Goal: Task Accomplishment & Management: Manage account settings

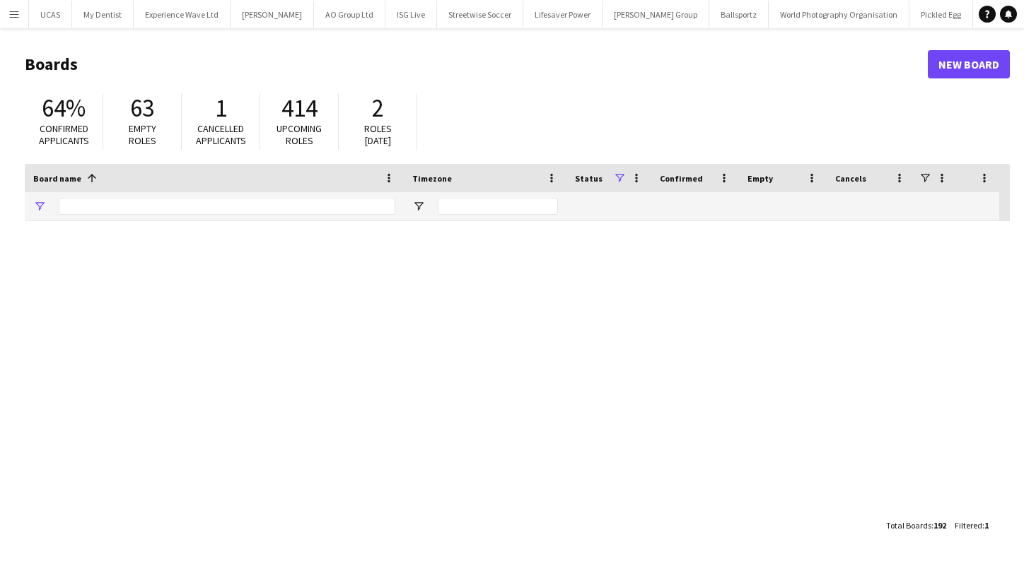
type input "******"
click at [16, 15] on app-icon "Menu" at bounding box center [13, 13] width 11 height 11
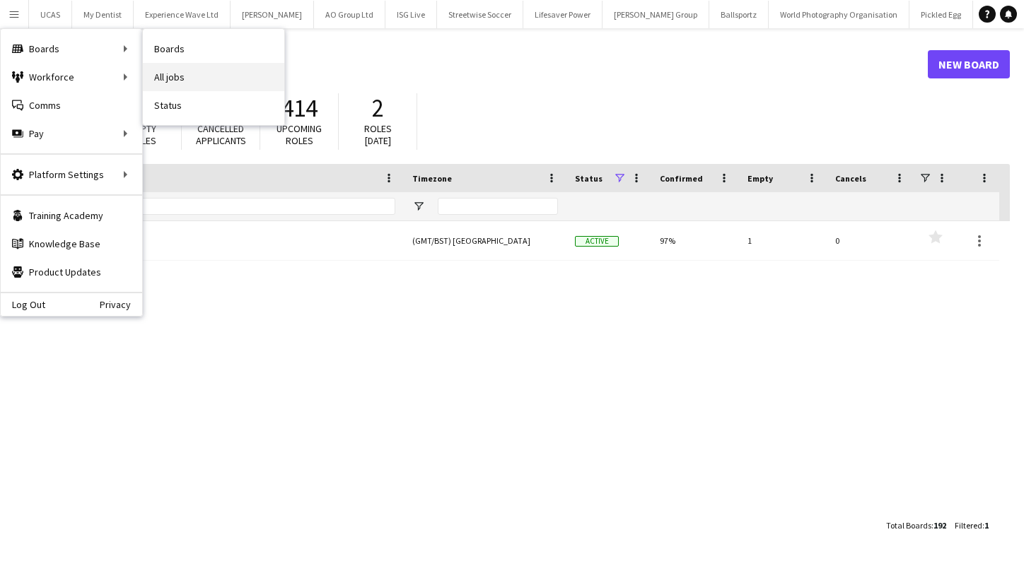
click at [168, 69] on link "All jobs" at bounding box center [213, 77] width 141 height 28
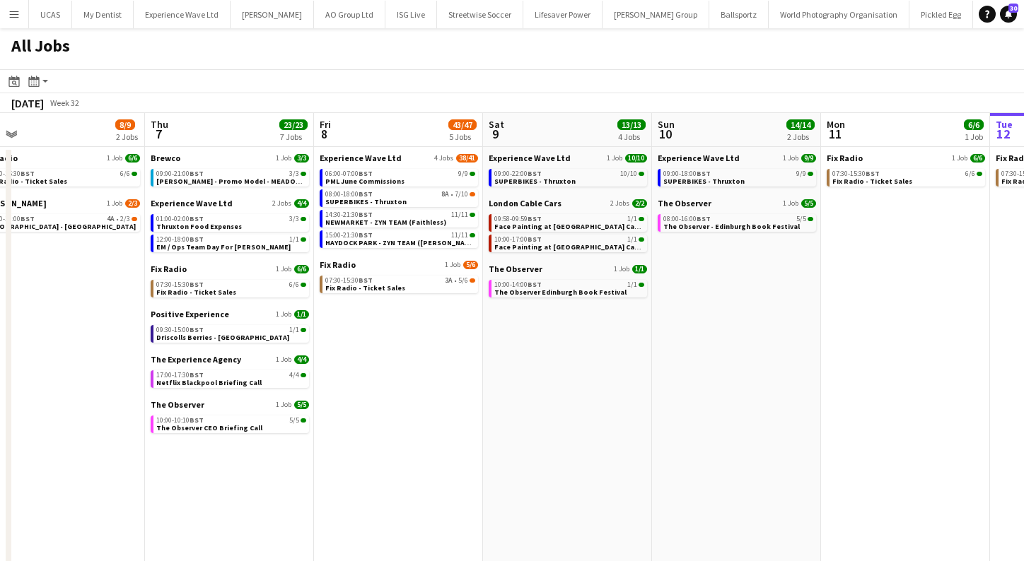
scroll to position [0, 386]
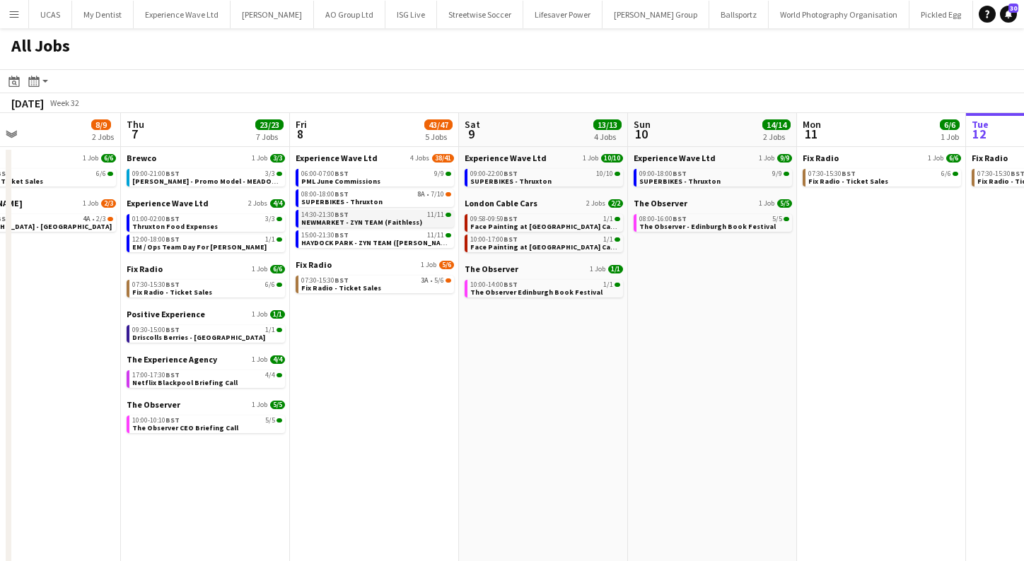
click at [355, 216] on div "14:30-21:30 BST 11/11" at bounding box center [376, 214] width 150 height 7
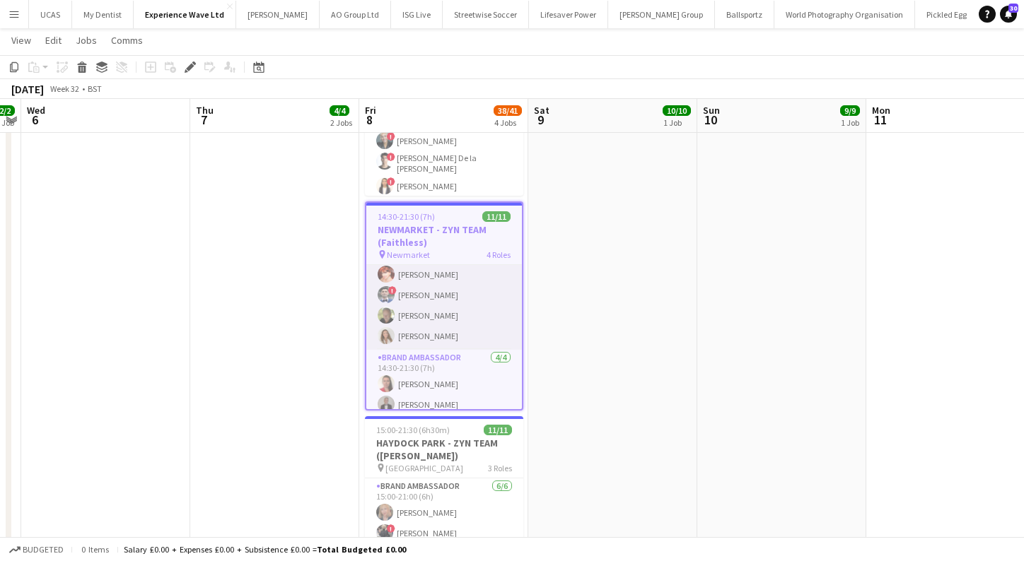
scroll to position [47, 0]
click at [428, 328] on app-card-role "Brand Ambassador 5/5 14:30-21:00 (6h30m) Dan Strasters Zaina Gardner ! Elvis As…" at bounding box center [444, 283] width 156 height 130
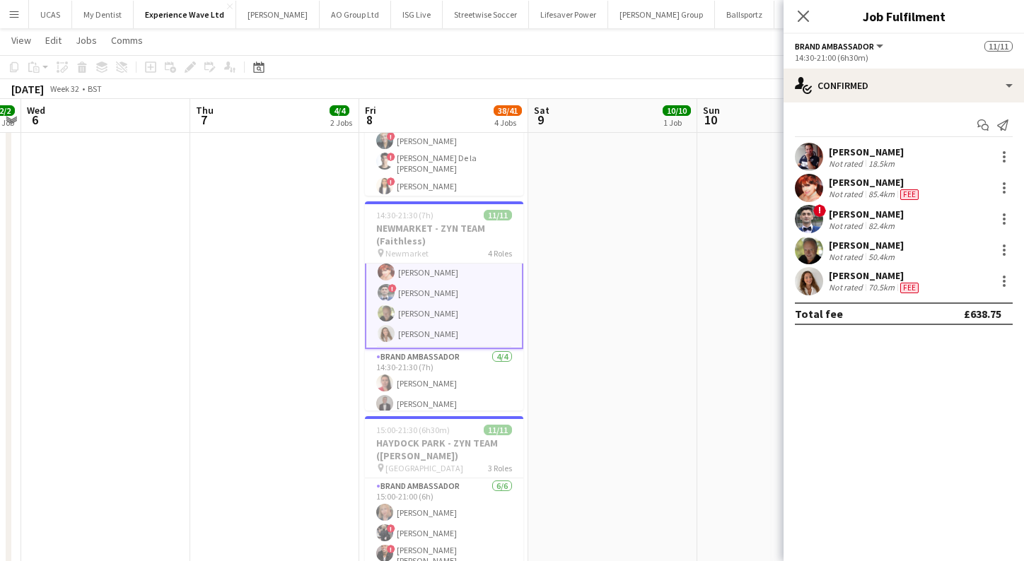
click at [803, 277] on app-user-avatar at bounding box center [809, 281] width 28 height 28
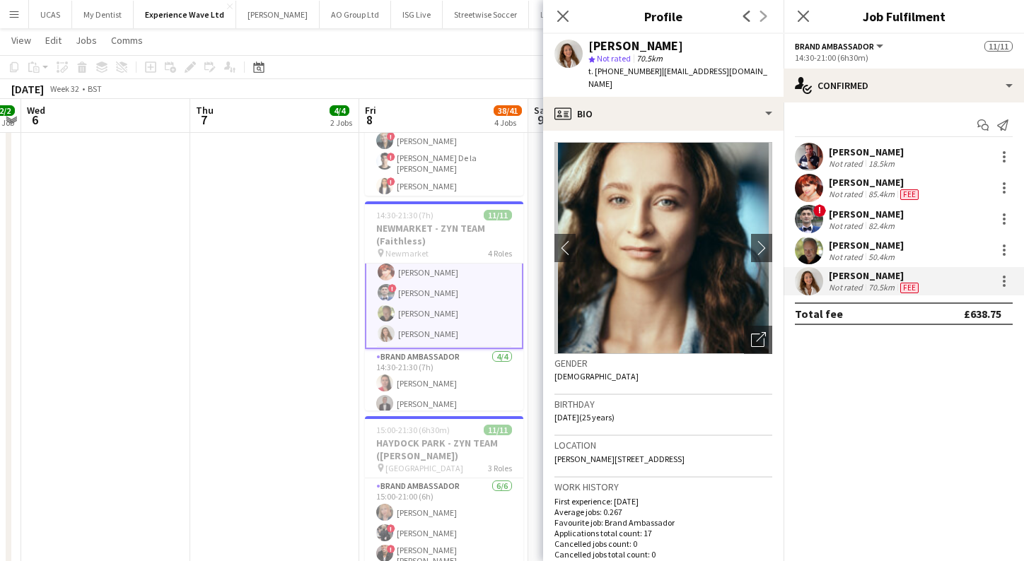
click at [808, 252] on app-user-avatar at bounding box center [809, 250] width 28 height 28
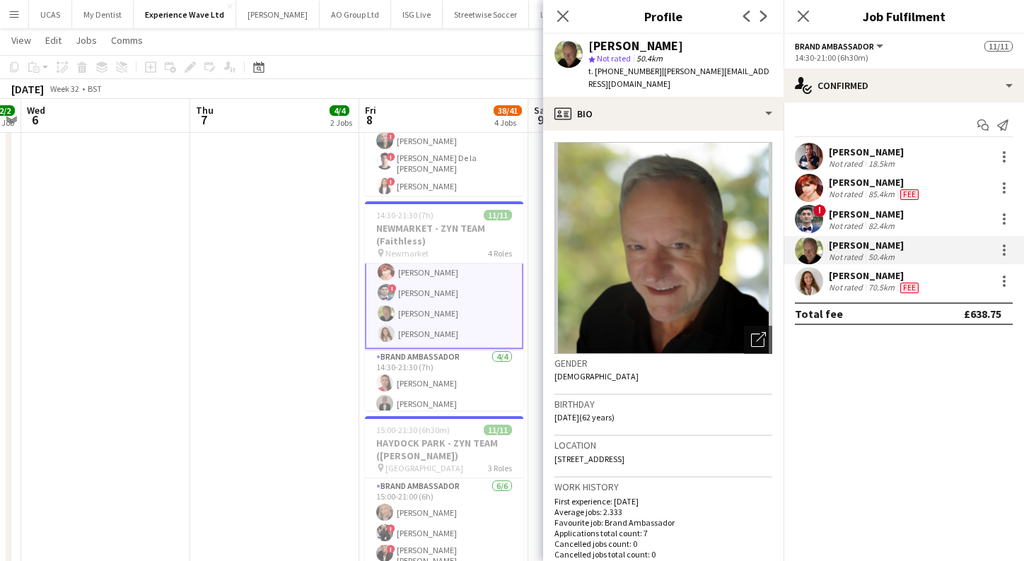
click at [811, 214] on app-user-avatar at bounding box center [809, 219] width 28 height 28
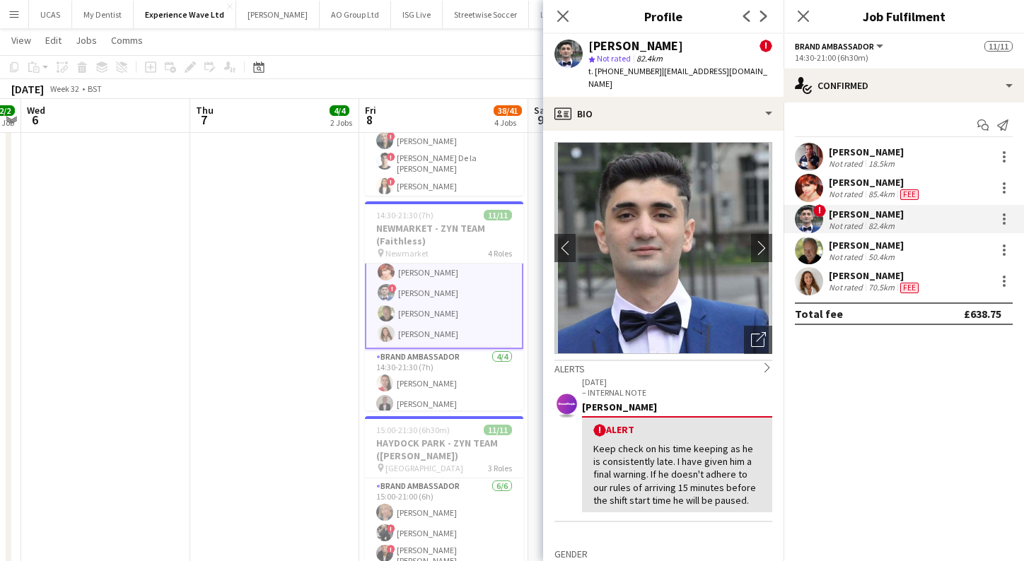
click at [813, 183] on app-user-avatar at bounding box center [809, 188] width 28 height 28
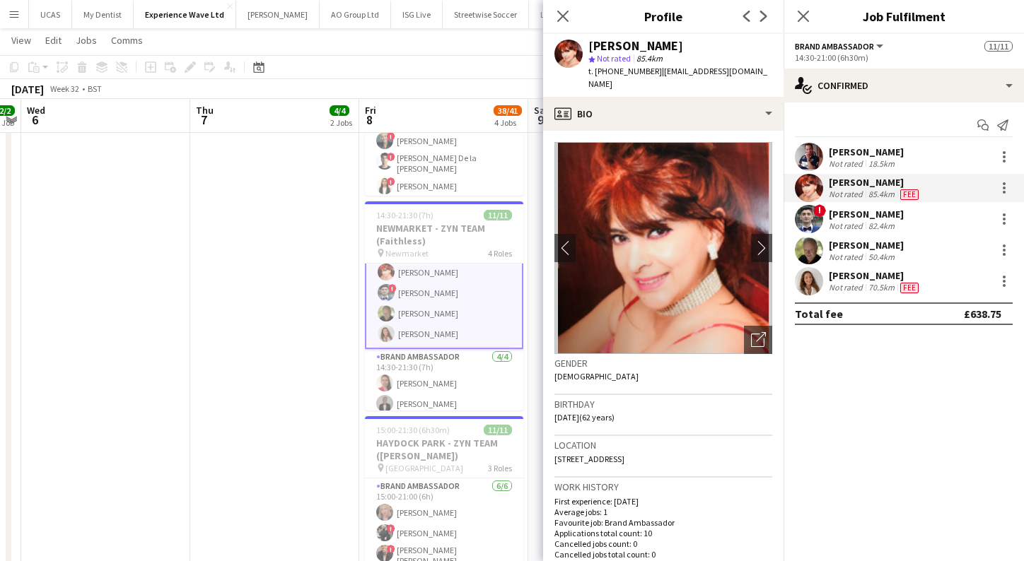
click at [813, 152] on app-user-avatar at bounding box center [809, 157] width 28 height 28
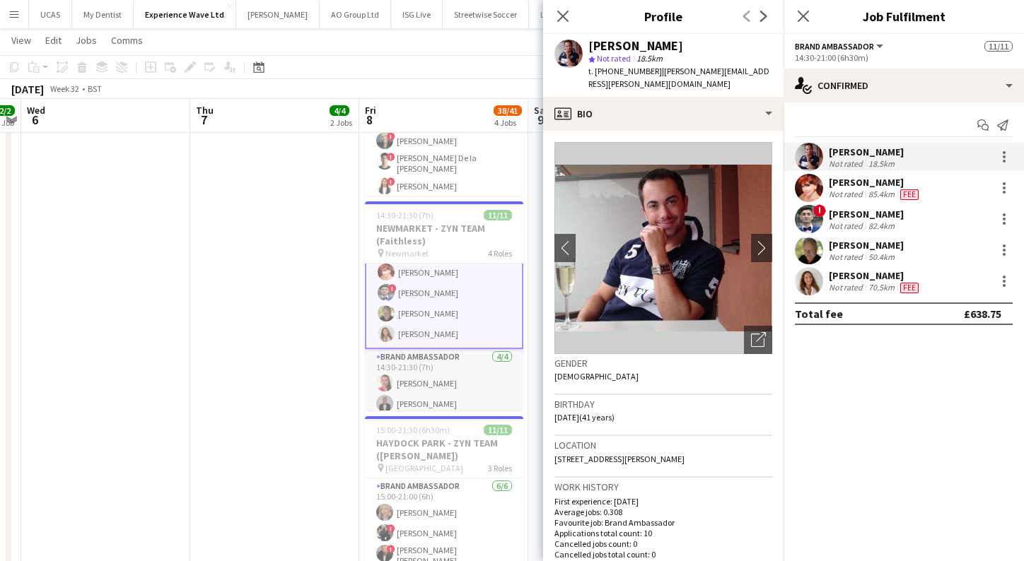
click at [474, 357] on app-card-role "Brand Ambassador 4/4 14:30-21:30 (7h) Michelle Harvey Daniel Harvey Anna Geary …" at bounding box center [444, 404] width 158 height 110
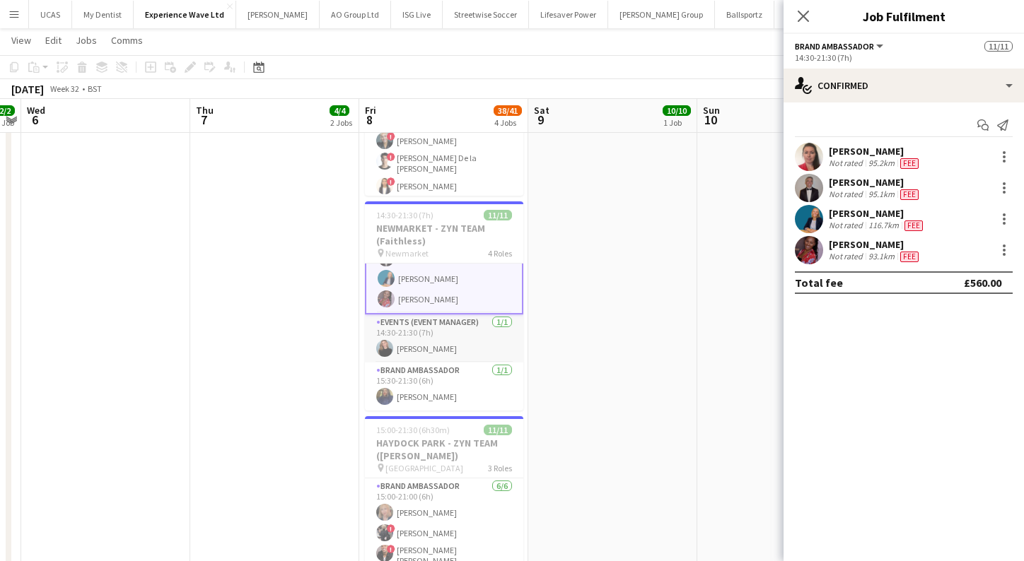
scroll to position [192, 0]
click at [460, 344] on app-card-role "Events (Event Manager) 1/1 14:30-21:30 (7h) Marisa Orton" at bounding box center [444, 339] width 158 height 48
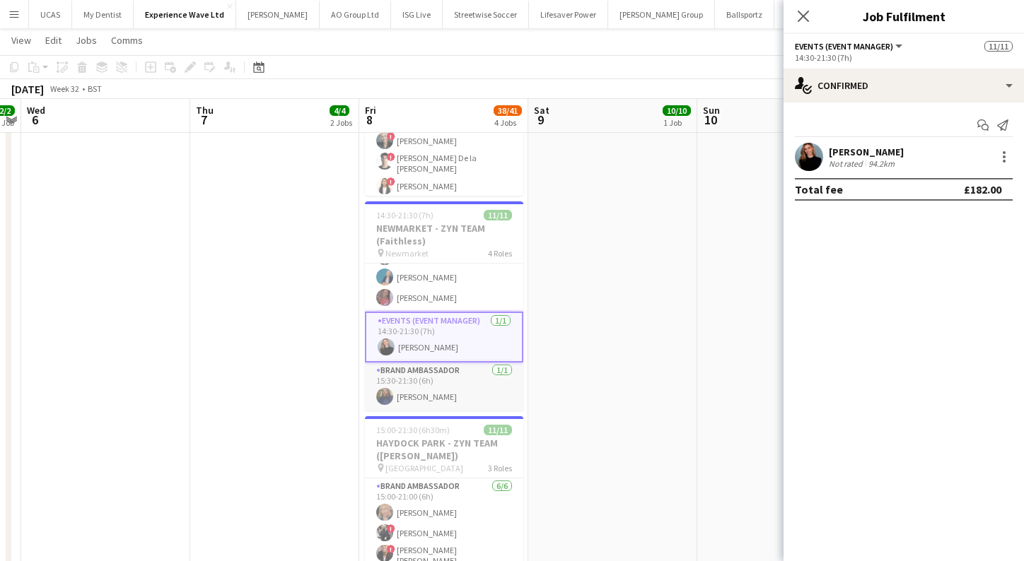
click at [447, 393] on app-card-role "Brand Ambassador 1/1 15:30-21:30 (6h) Amarachi Uchenna" at bounding box center [444, 387] width 158 height 48
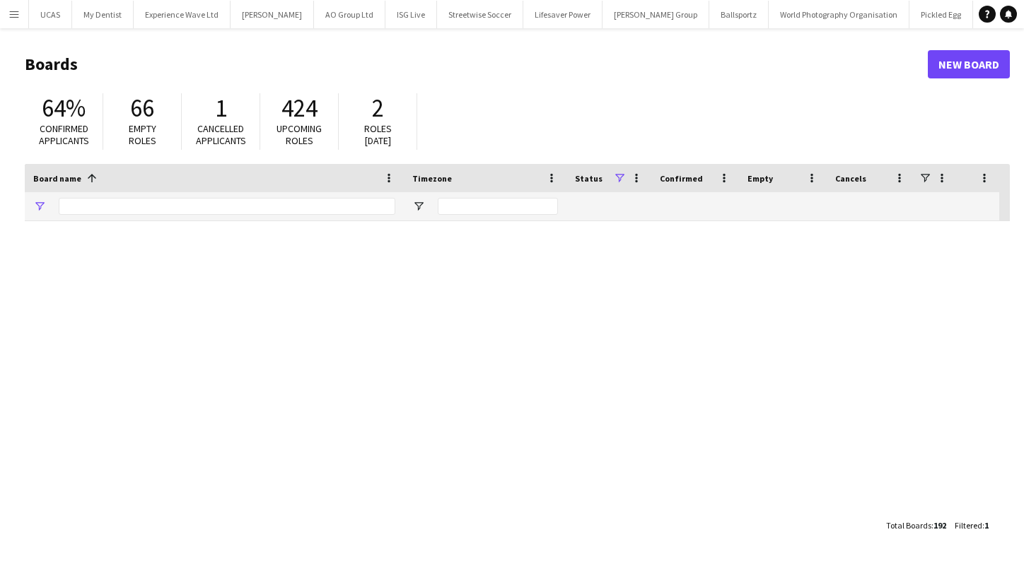
type input "******"
click at [10, 21] on button "Menu" at bounding box center [14, 14] width 28 height 28
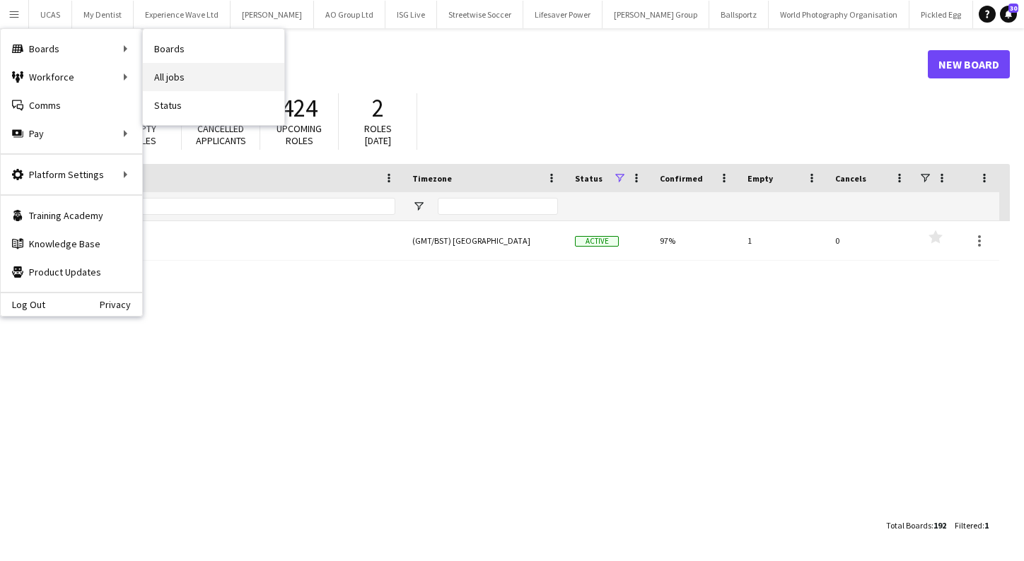
click at [178, 70] on link "All jobs" at bounding box center [213, 77] width 141 height 28
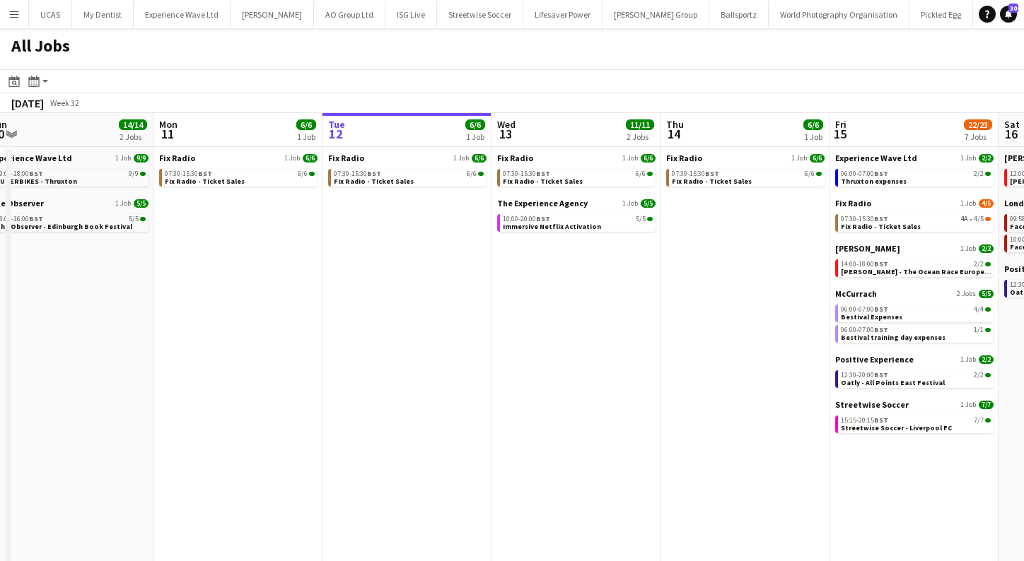
scroll to position [0, 425]
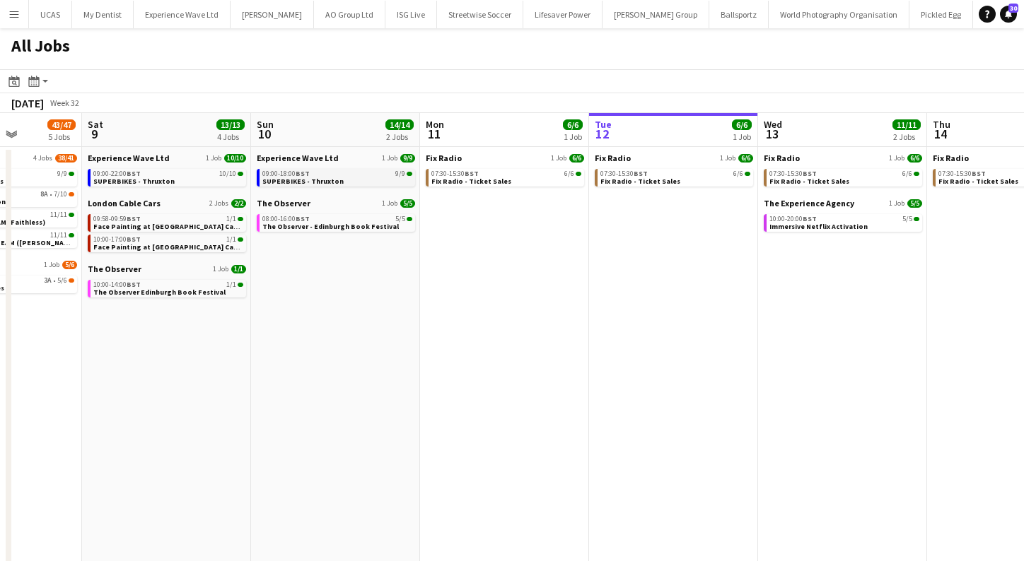
click at [291, 178] on span "SUPERBIKES - Thruxton" at bounding box center [302, 181] width 81 height 9
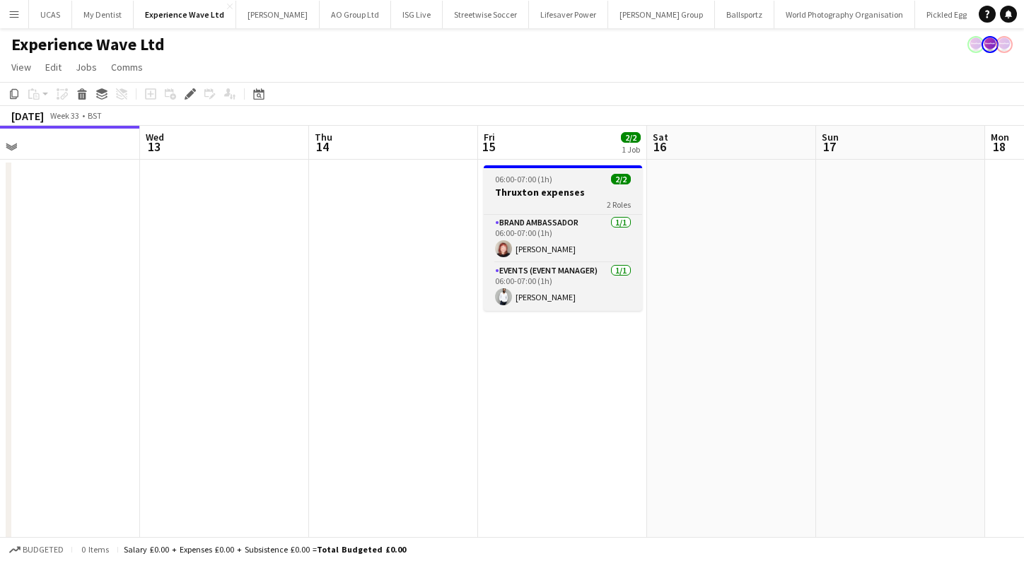
scroll to position [0, 583]
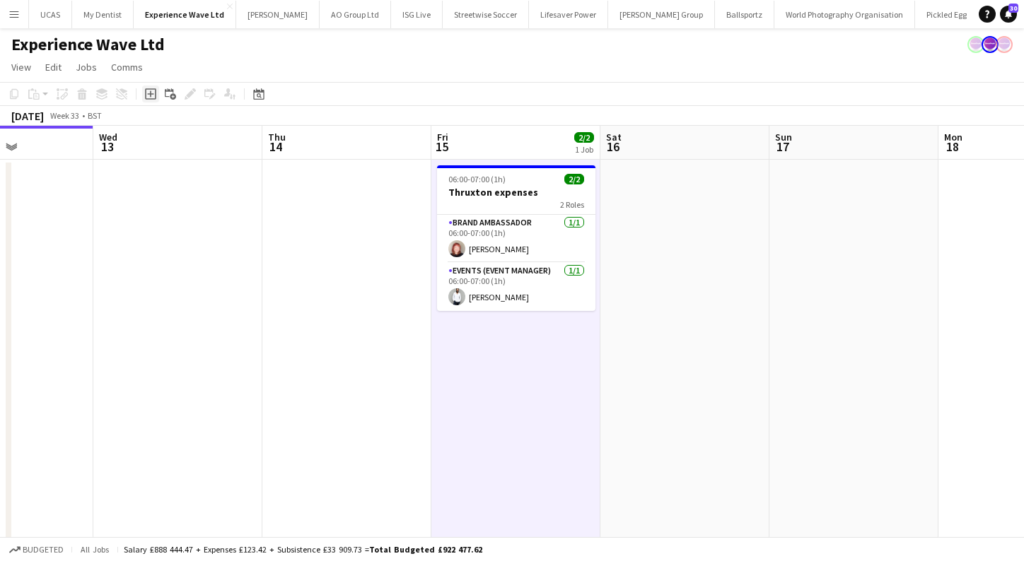
click at [154, 93] on icon "Add job" at bounding box center [150, 93] width 11 height 11
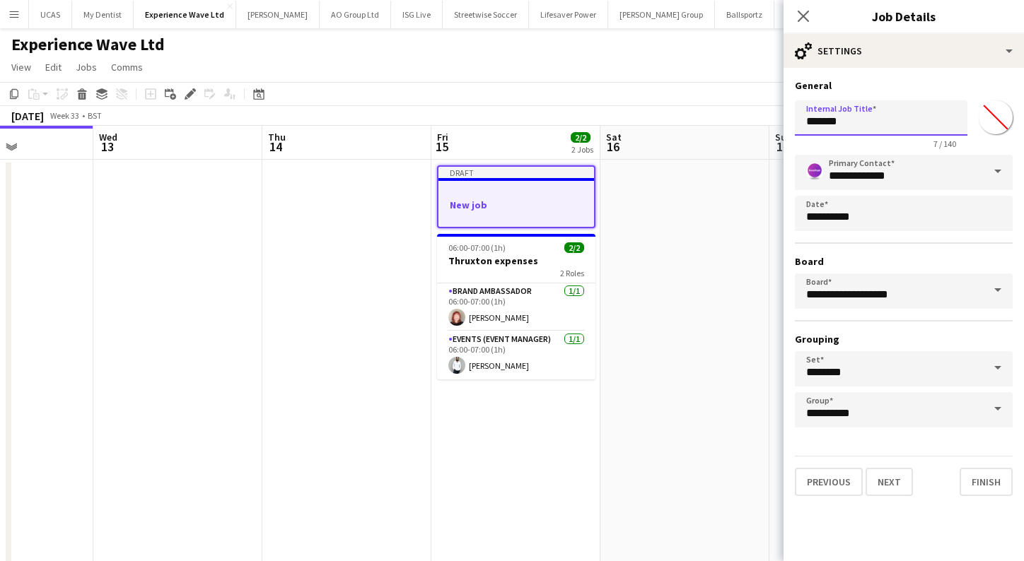
drag, startPoint x: 866, startPoint y: 125, endPoint x: 785, endPoint y: 124, distance: 81.3
click at [785, 124] on form "**********" at bounding box center [903, 287] width 240 height 417
type input "***"
click at [897, 484] on button "Next" at bounding box center [888, 482] width 47 height 28
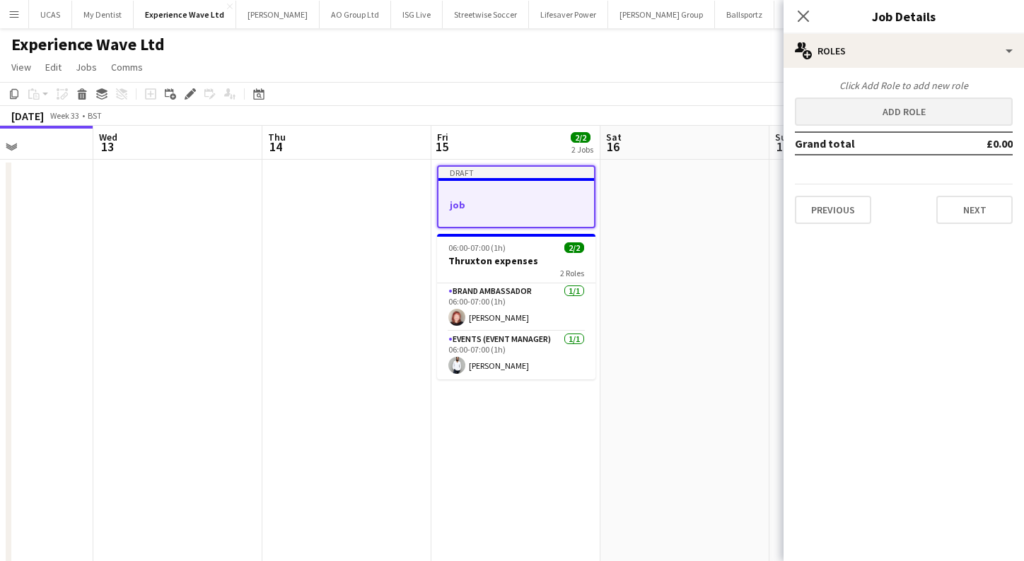
click at [923, 110] on button "Add role" at bounding box center [904, 112] width 218 height 28
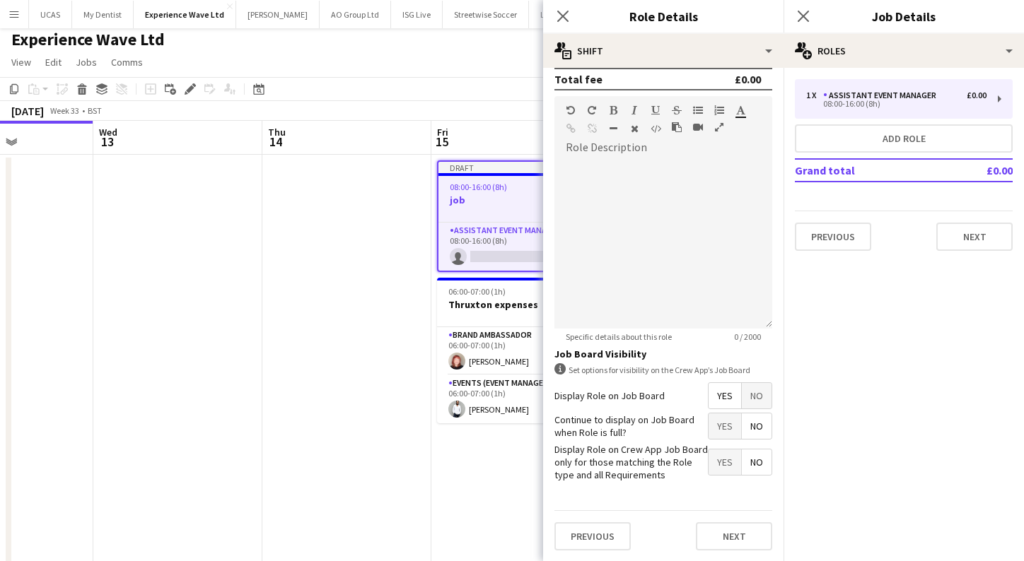
scroll to position [6, 0]
click at [564, 21] on icon "Close pop-in" at bounding box center [562, 15] width 13 height 13
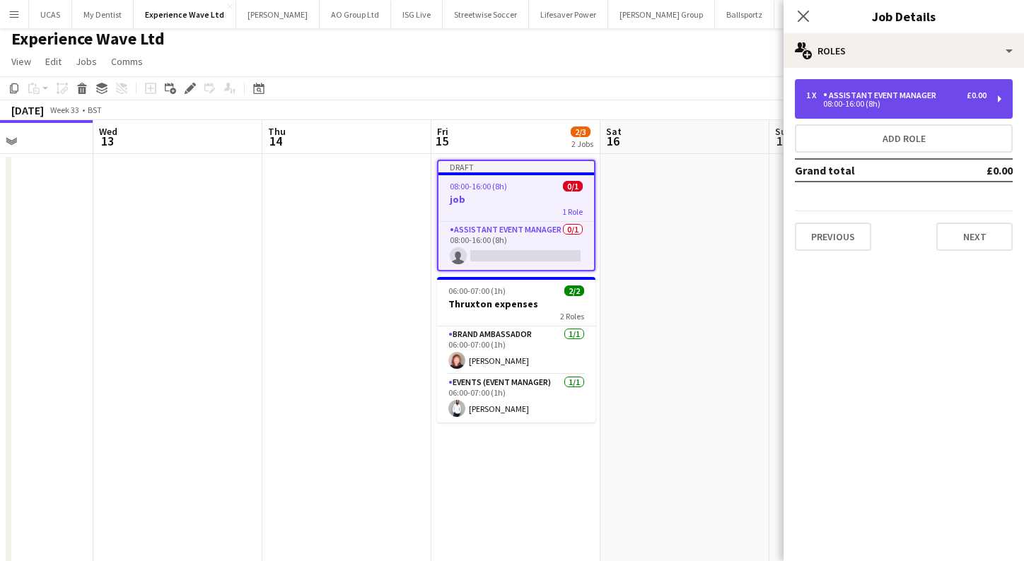
click at [934, 103] on div "08:00-16:00 (8h)" at bounding box center [896, 103] width 180 height 7
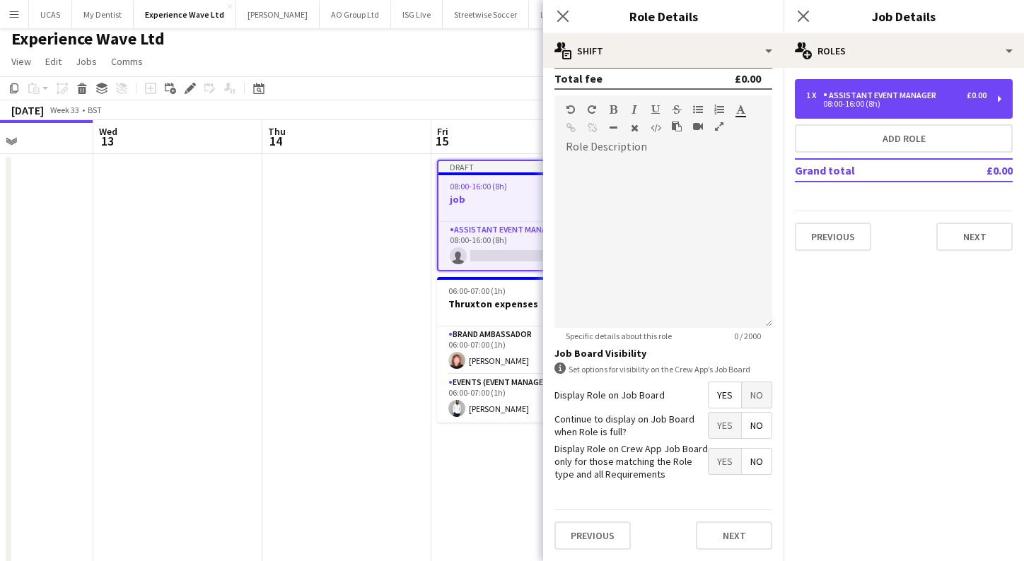
scroll to position [396, 0]
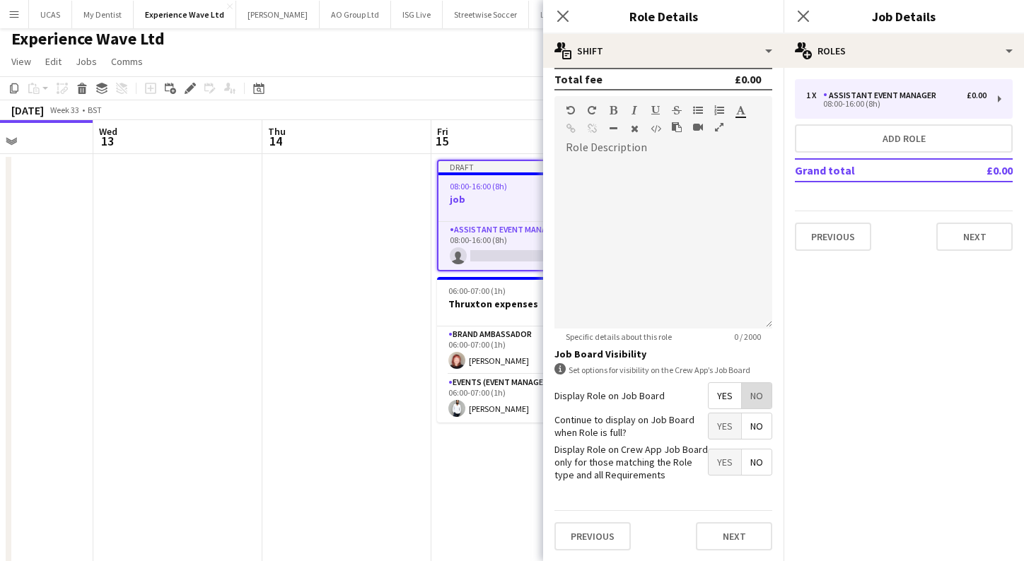
click at [762, 395] on span "No" at bounding box center [757, 395] width 30 height 25
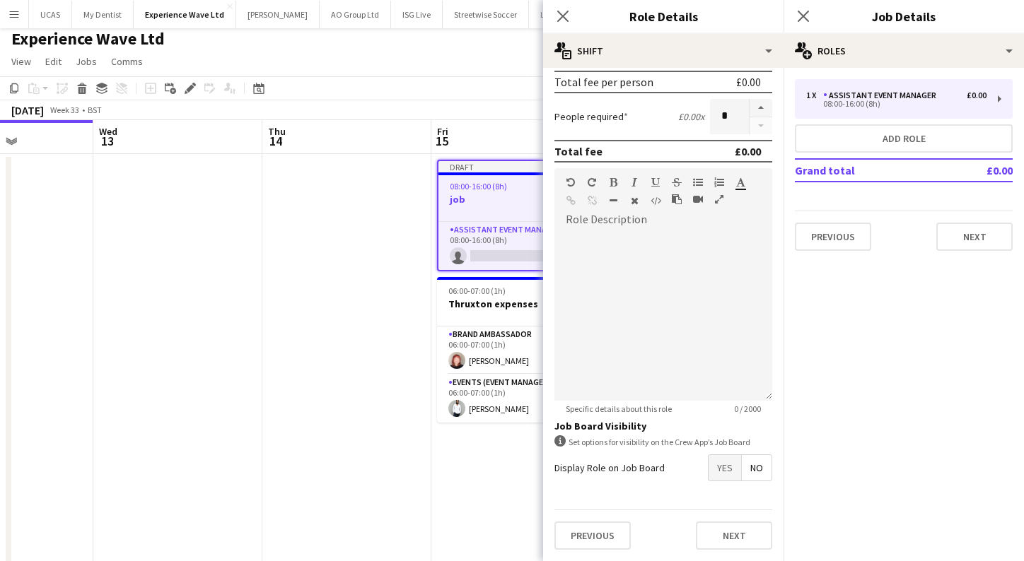
scroll to position [324, 0]
click at [560, 17] on icon "Close pop-in" at bounding box center [562, 15] width 13 height 13
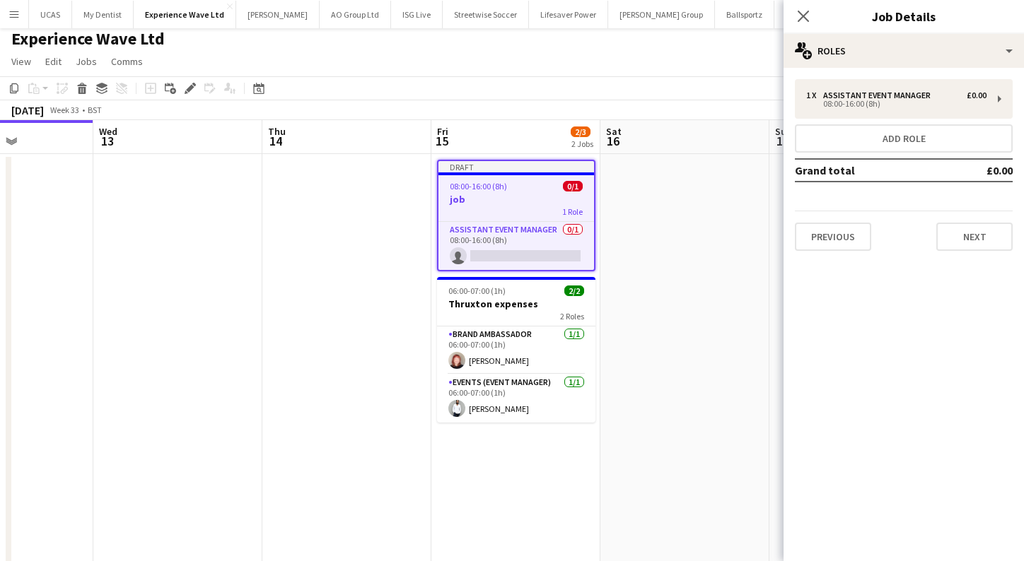
click at [812, 23] on div "Close pop-in" at bounding box center [803, 16] width 40 height 33
click at [801, 16] on icon "Close pop-in" at bounding box center [802, 15] width 13 height 13
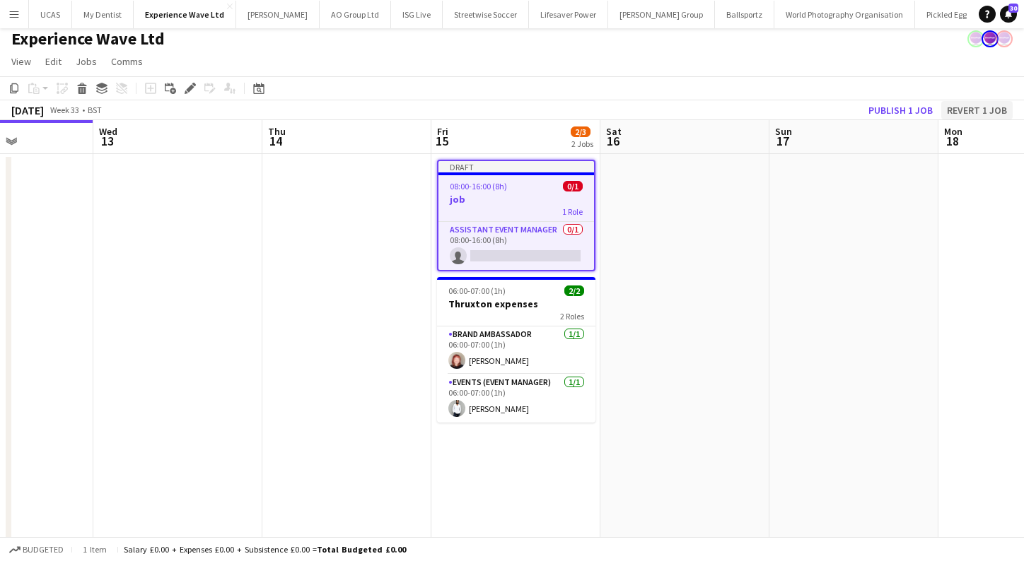
click at [1000, 105] on button "Revert 1 job" at bounding box center [976, 110] width 71 height 18
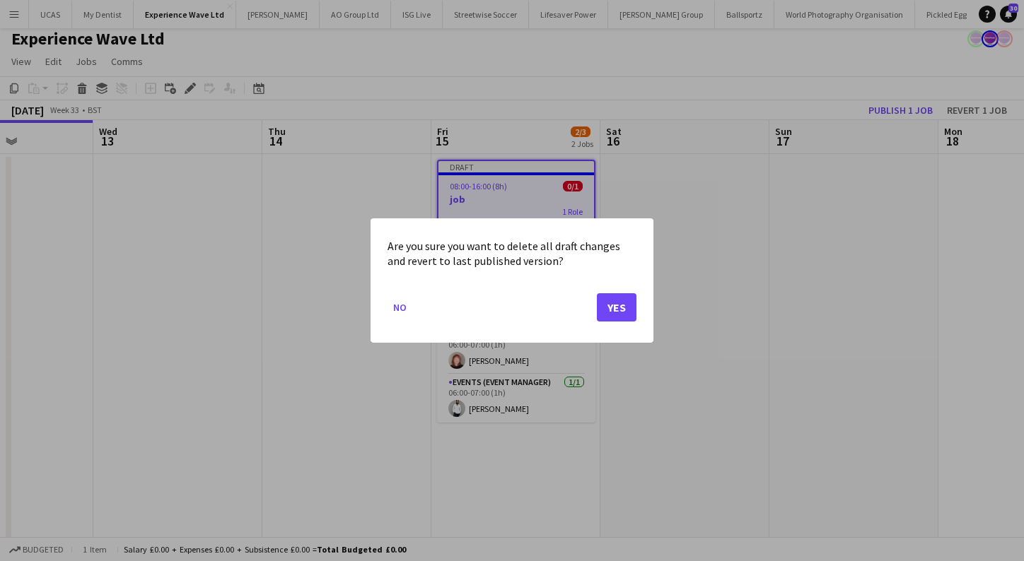
click at [629, 304] on button "Yes" at bounding box center [617, 307] width 40 height 28
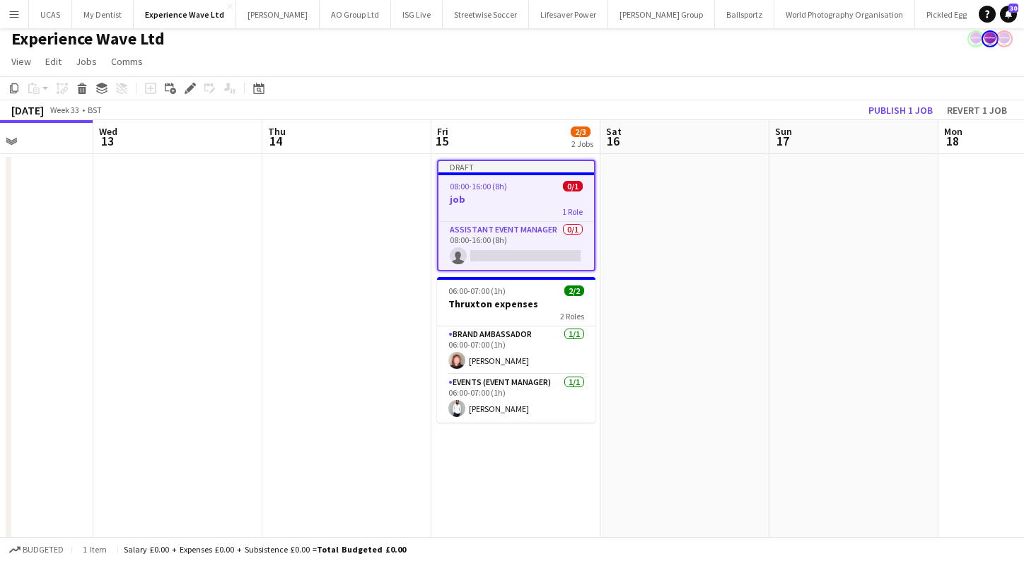
scroll to position [6, 0]
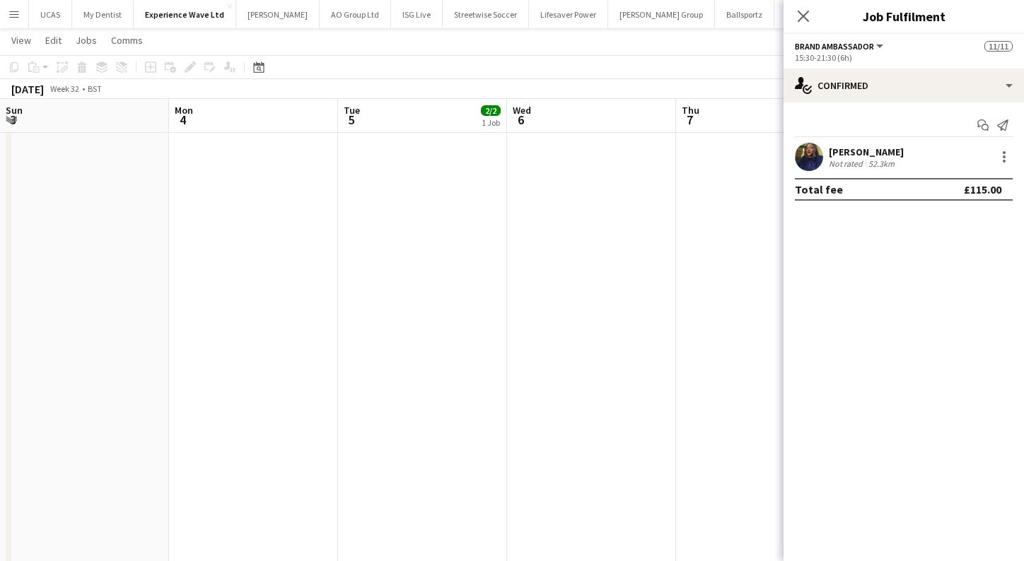
scroll to position [192, 0]
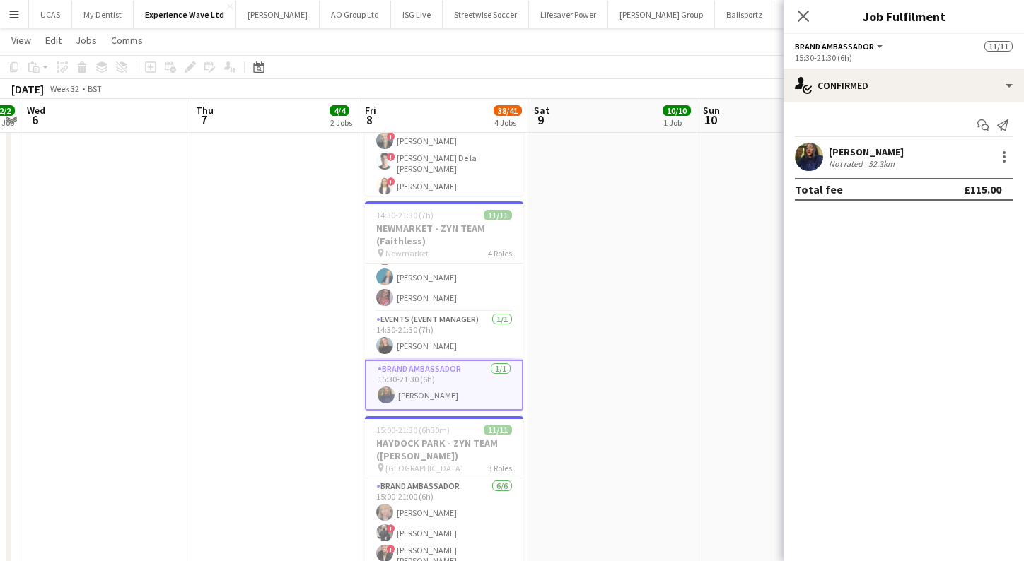
click at [18, 18] on app-icon "Menu" at bounding box center [13, 13] width 11 height 11
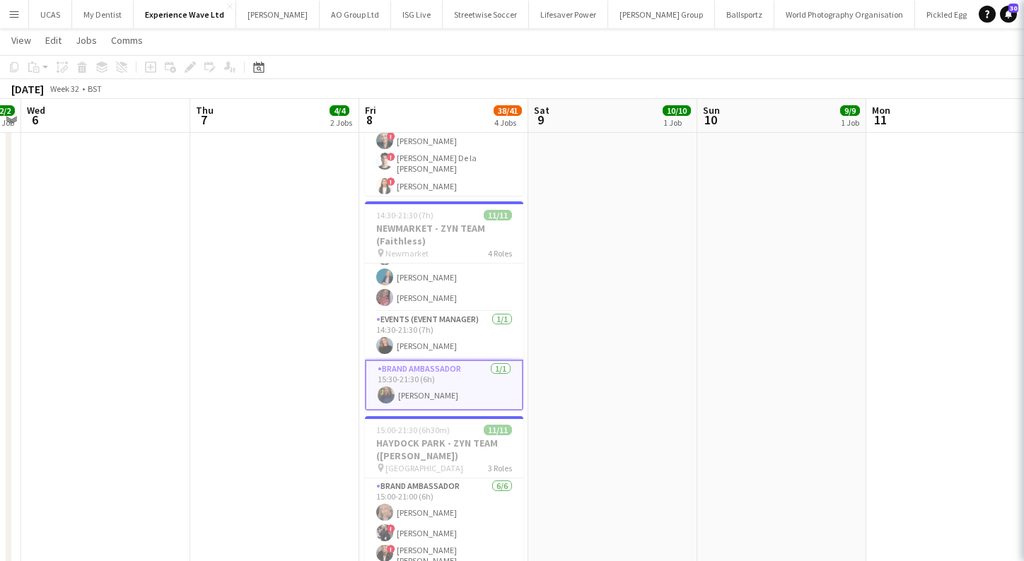
scroll to position [189, 0]
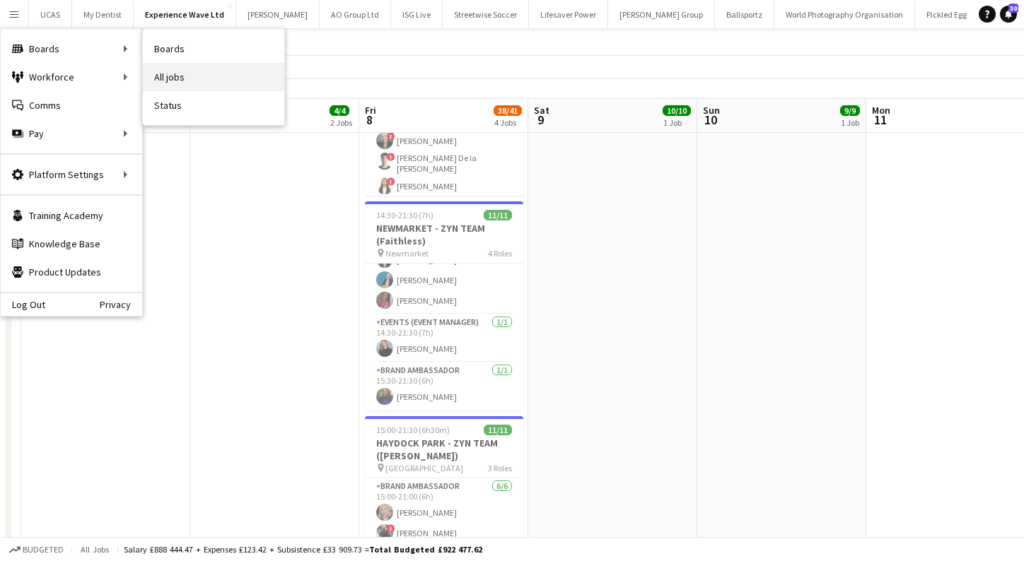
click at [210, 80] on link "All jobs" at bounding box center [213, 77] width 141 height 28
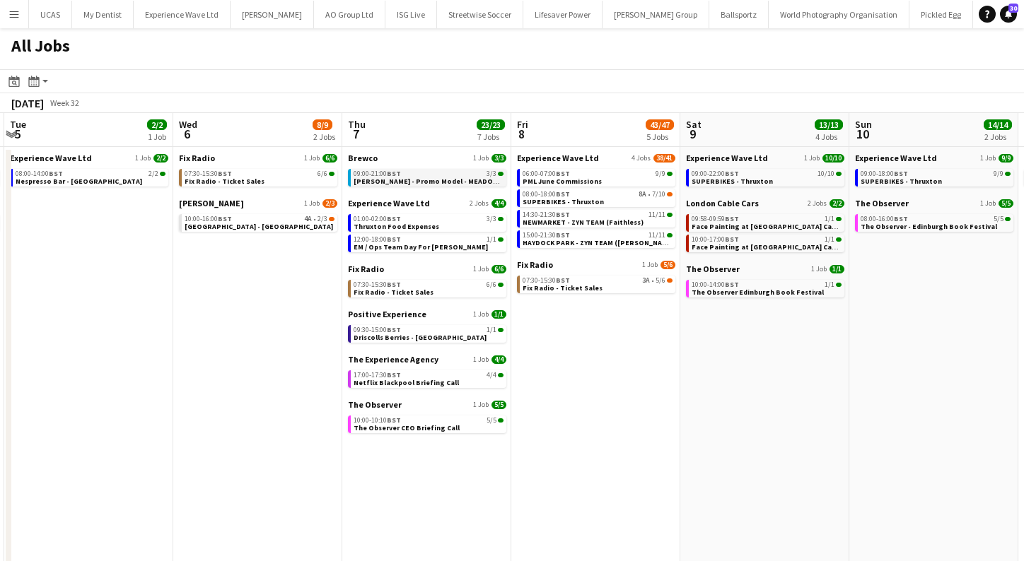
scroll to position [0, 511]
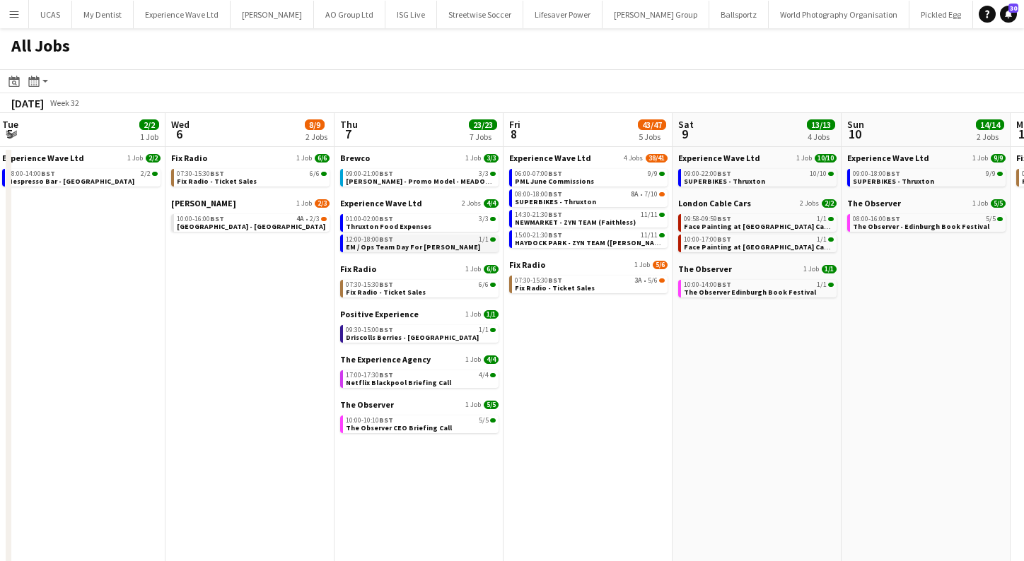
click at [444, 240] on div "12:00-18:00 BST 1/1" at bounding box center [421, 239] width 150 height 7
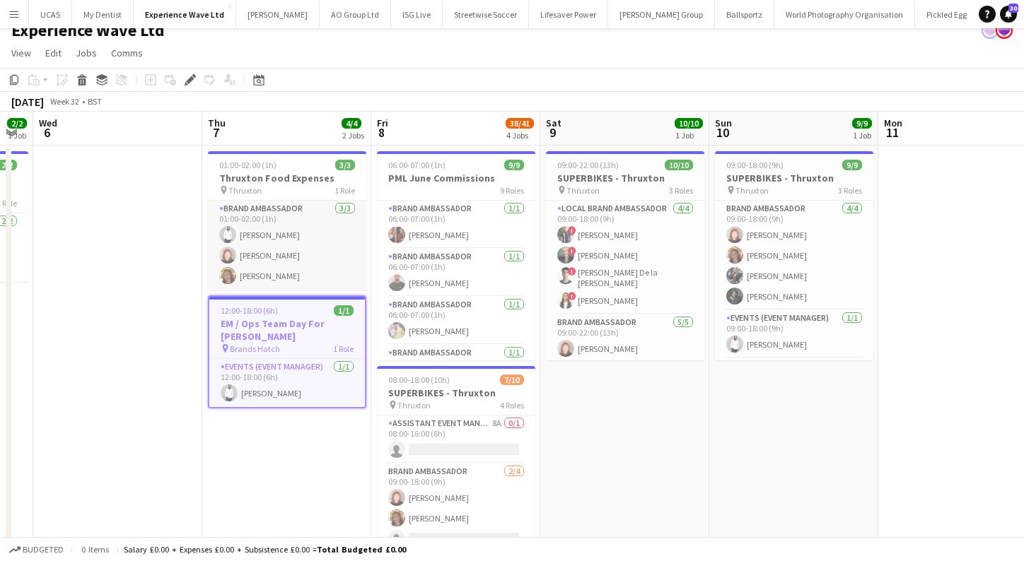
scroll to position [0, 643]
click at [288, 250] on app-card-role "Brand Ambassador [DATE] 01:00-02:00 (1h) [PERSON_NAME] [PERSON_NAME] [PERSON_NA…" at bounding box center [286, 245] width 158 height 89
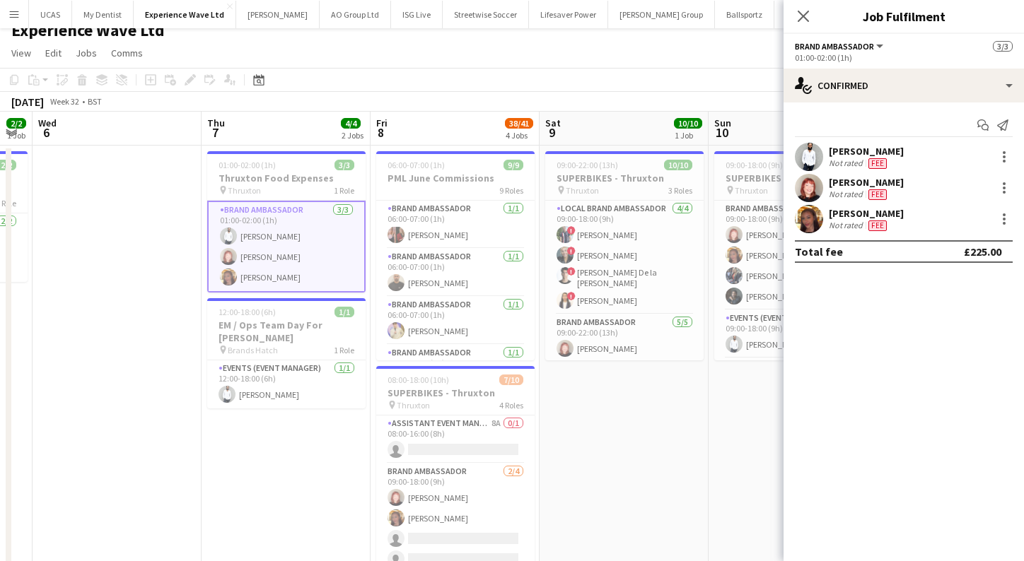
click at [894, 165] on div "Not rated Fee" at bounding box center [866, 163] width 75 height 11
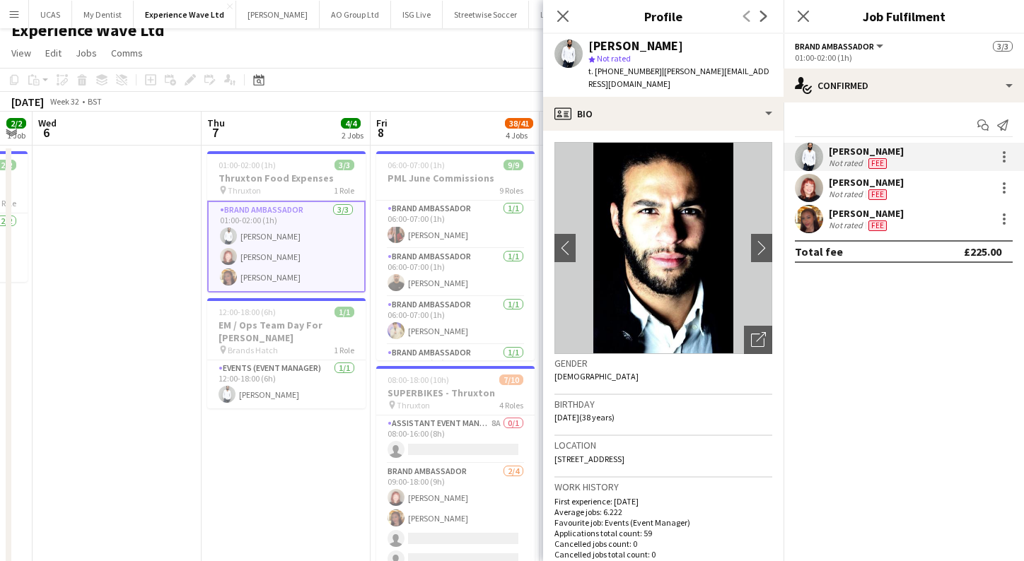
click at [891, 170] on div "[PERSON_NAME] Not rated Fee" at bounding box center [903, 157] width 240 height 28
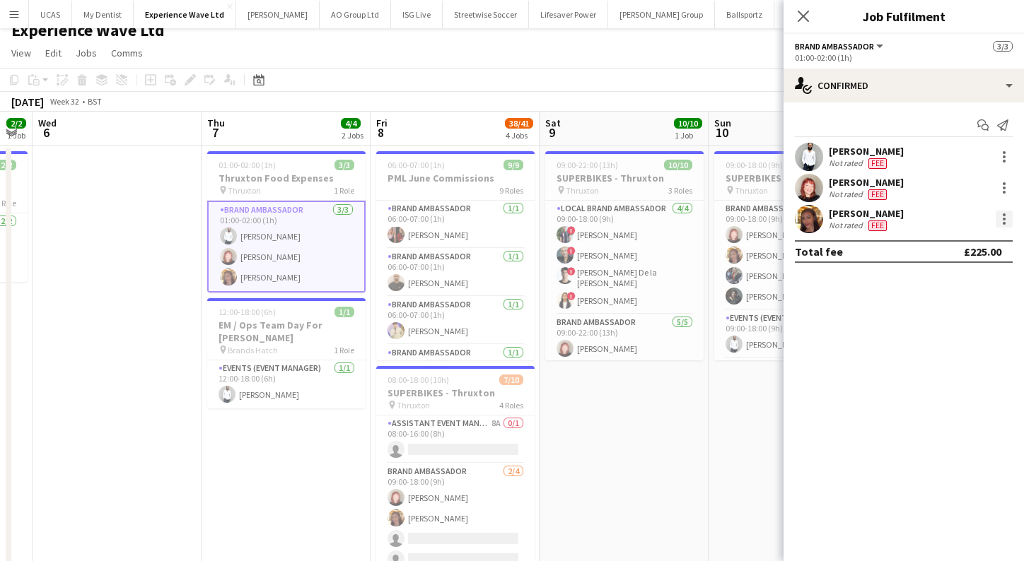
click at [1007, 216] on div at bounding box center [1004, 219] width 17 height 17
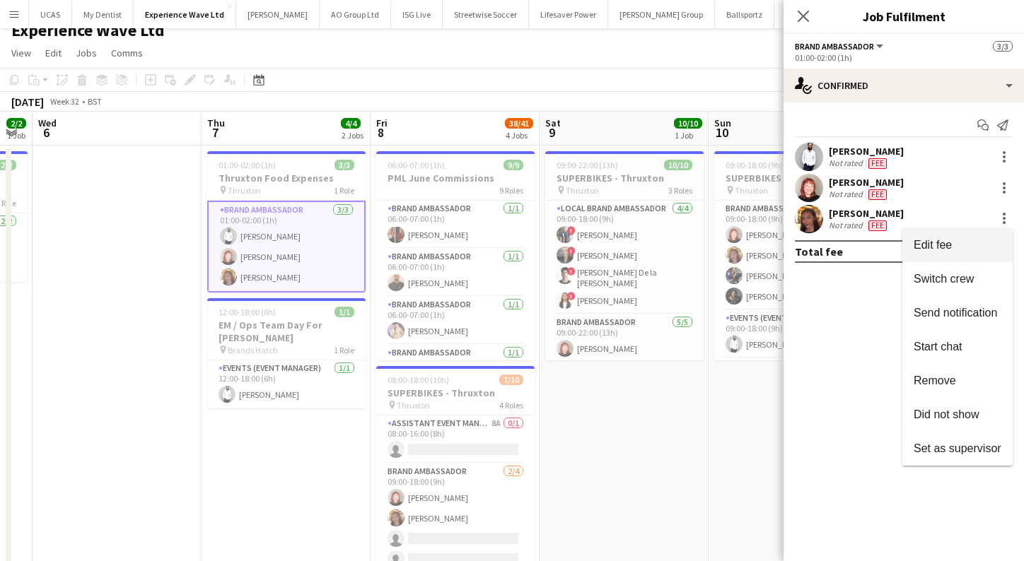
click at [948, 243] on span "Edit fee" at bounding box center [933, 245] width 38 height 12
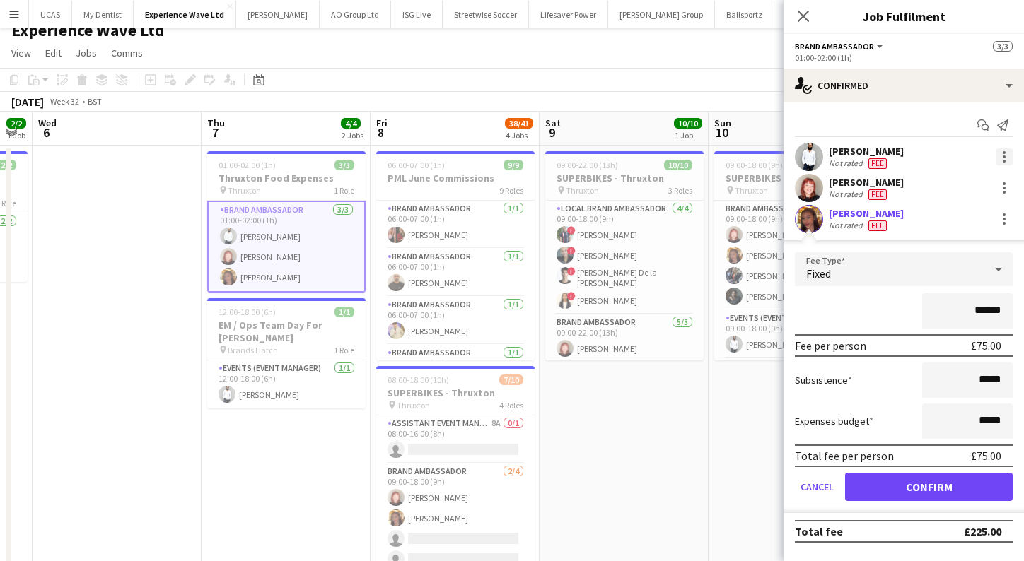
click at [1005, 156] on div at bounding box center [1004, 157] width 3 height 3
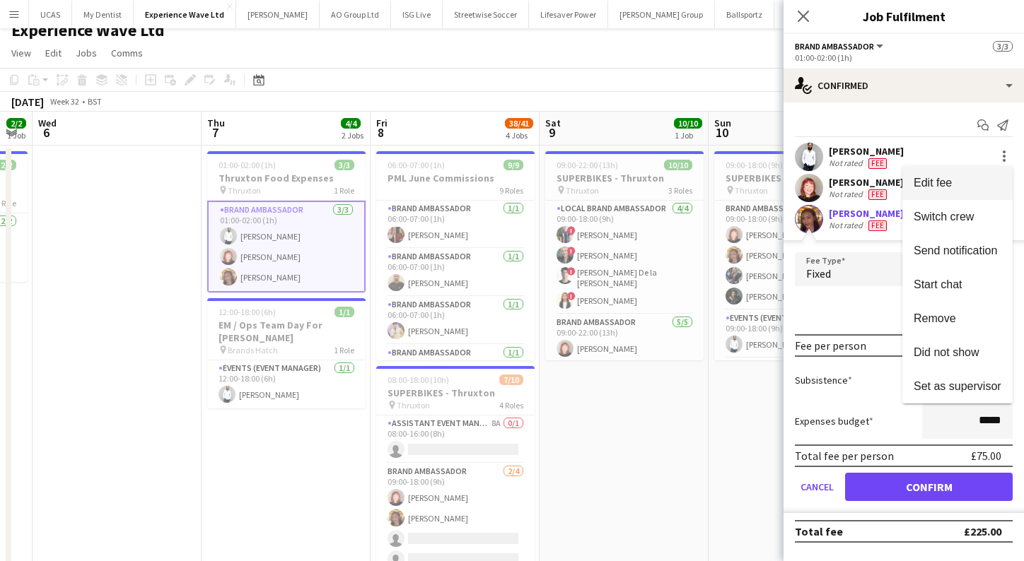
click at [971, 188] on span "Edit fee" at bounding box center [958, 183] width 88 height 13
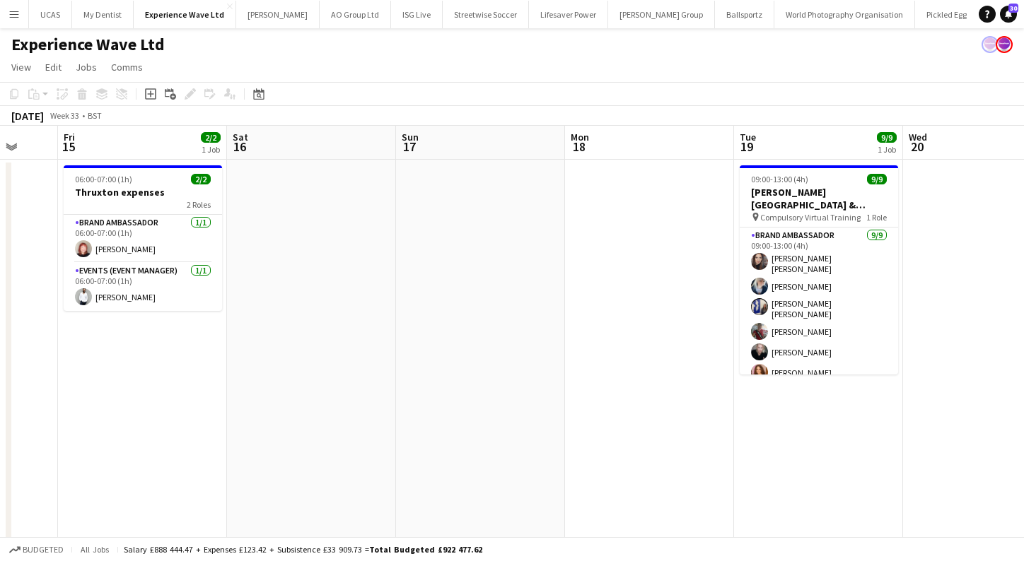
scroll to position [0, 337]
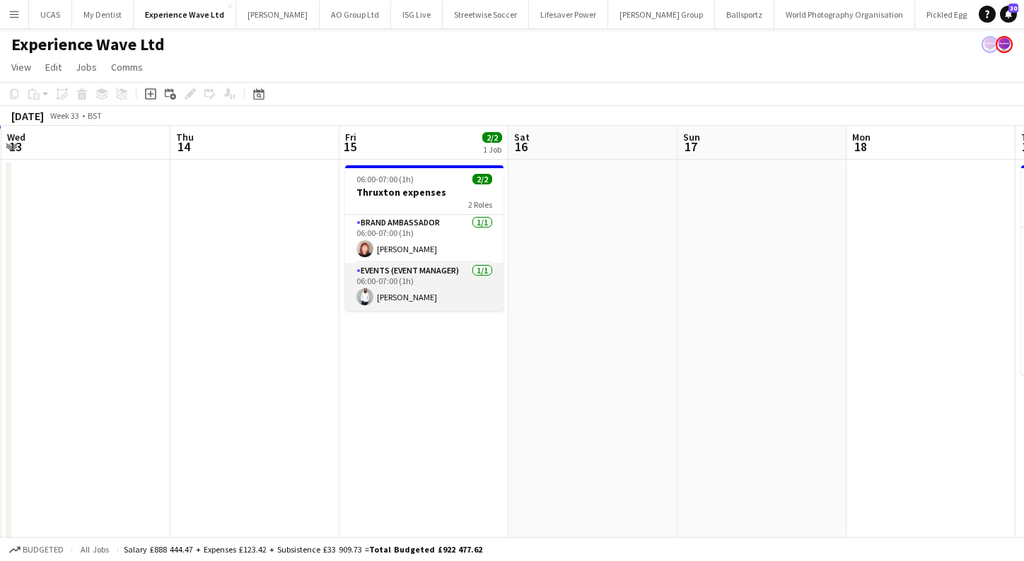
click at [468, 296] on app-card-role "Events (Event Manager) [DATE] 06:00-07:00 (1h) [PERSON_NAME]" at bounding box center [424, 287] width 158 height 48
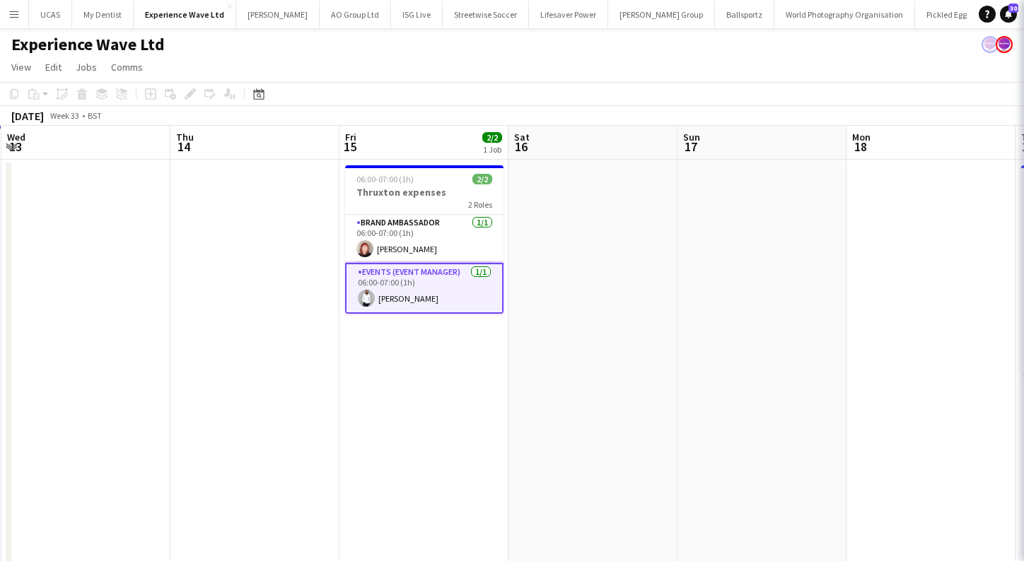
scroll to position [0, 337]
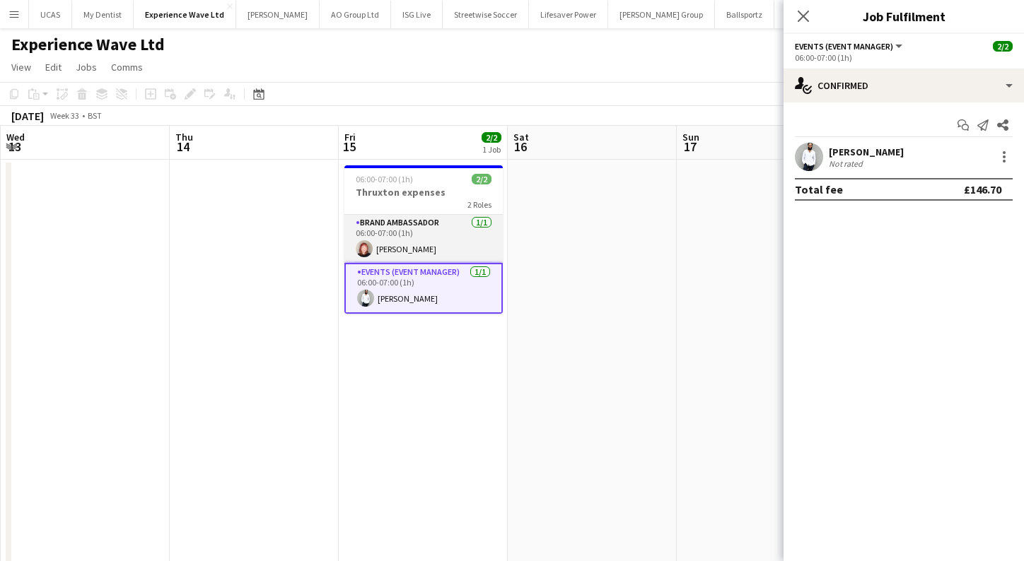
click at [477, 249] on app-card-role "Brand Ambassador [DATE] 06:00-07:00 (1h) [PERSON_NAME]" at bounding box center [423, 239] width 158 height 48
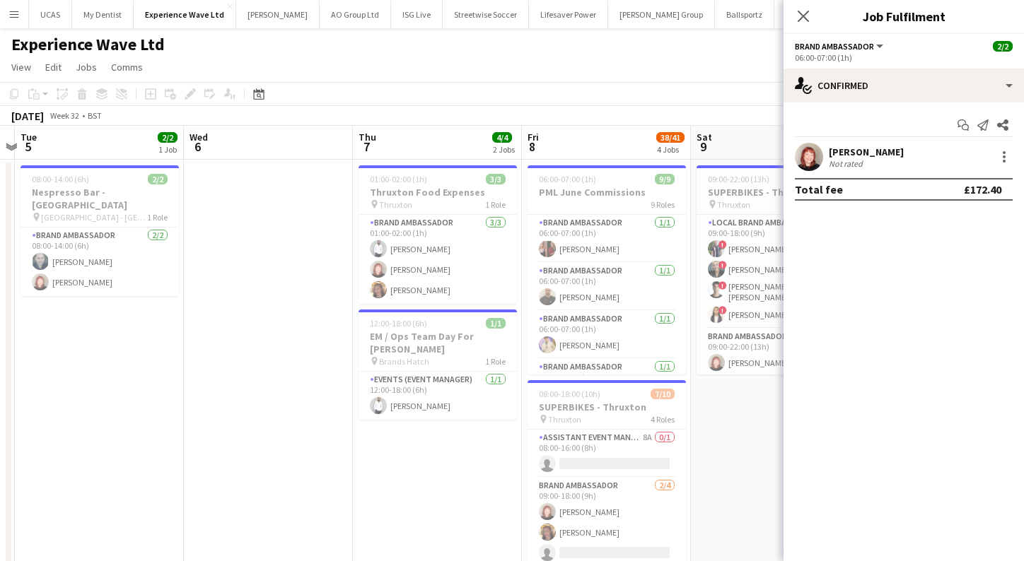
scroll to position [0, 309]
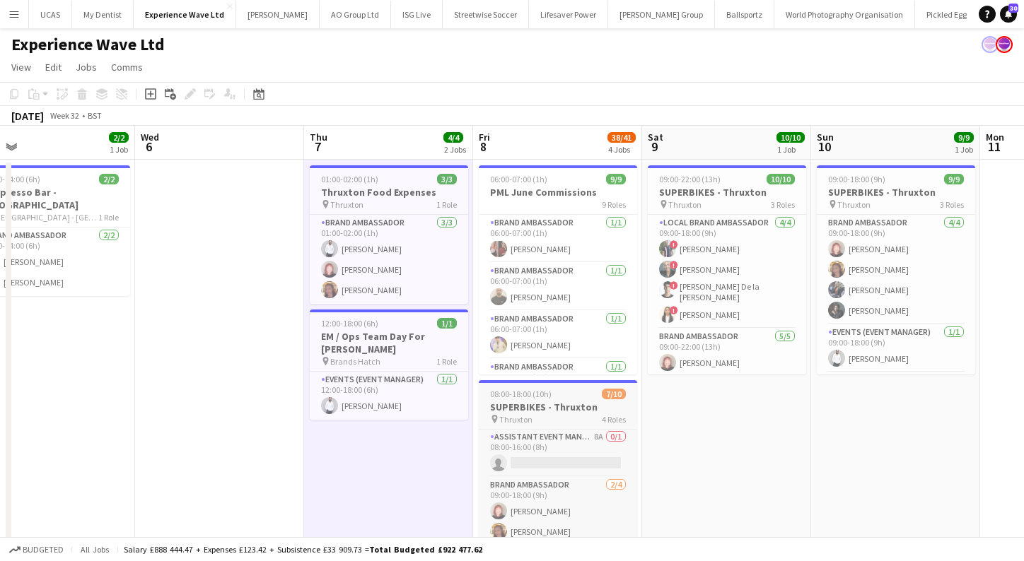
scroll to position [0, 320]
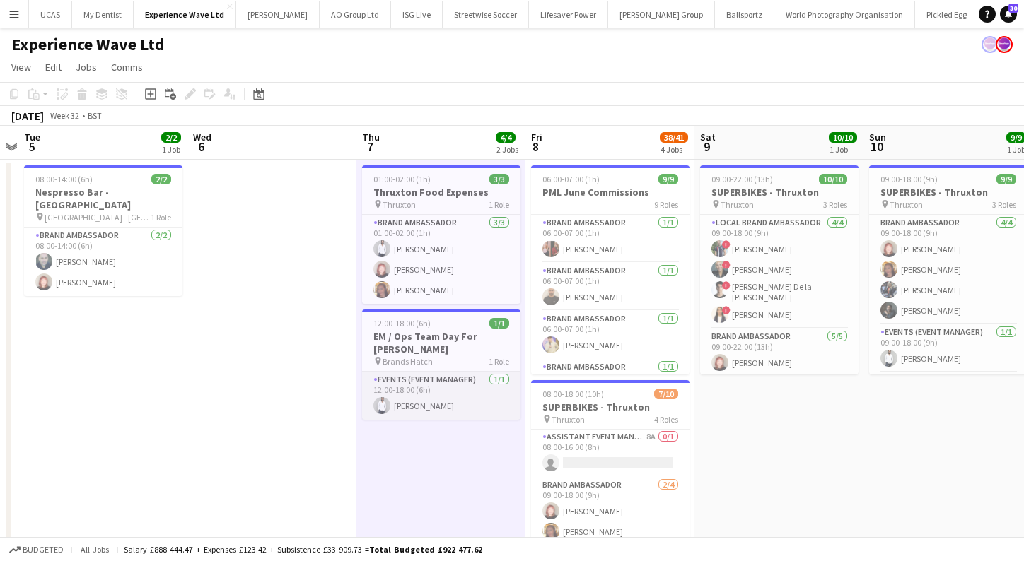
click at [446, 380] on app-card-role "Events (Event Manager) [DATE] 12:00-18:00 (6h) [PERSON_NAME]" at bounding box center [441, 396] width 158 height 48
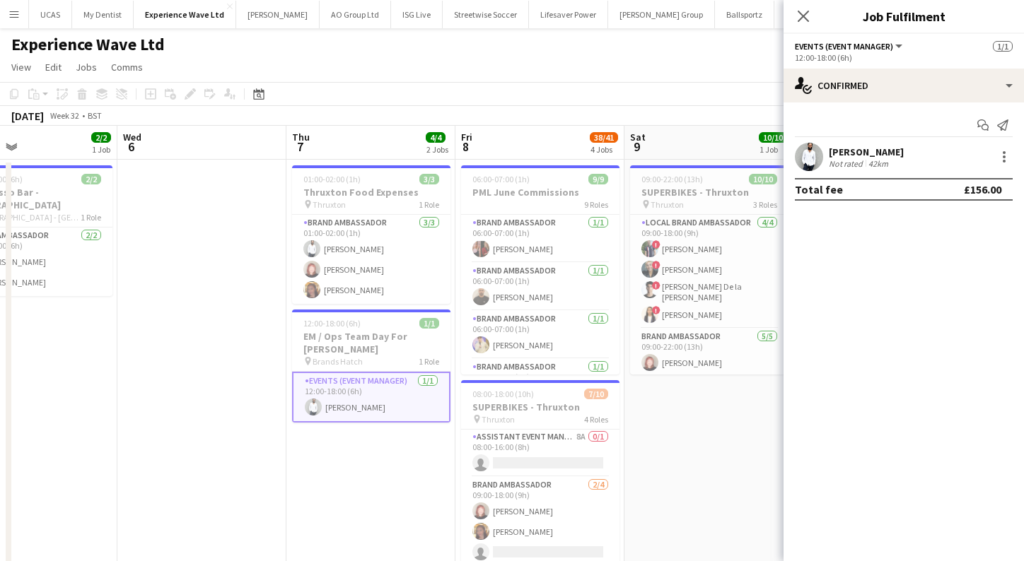
scroll to position [0, 337]
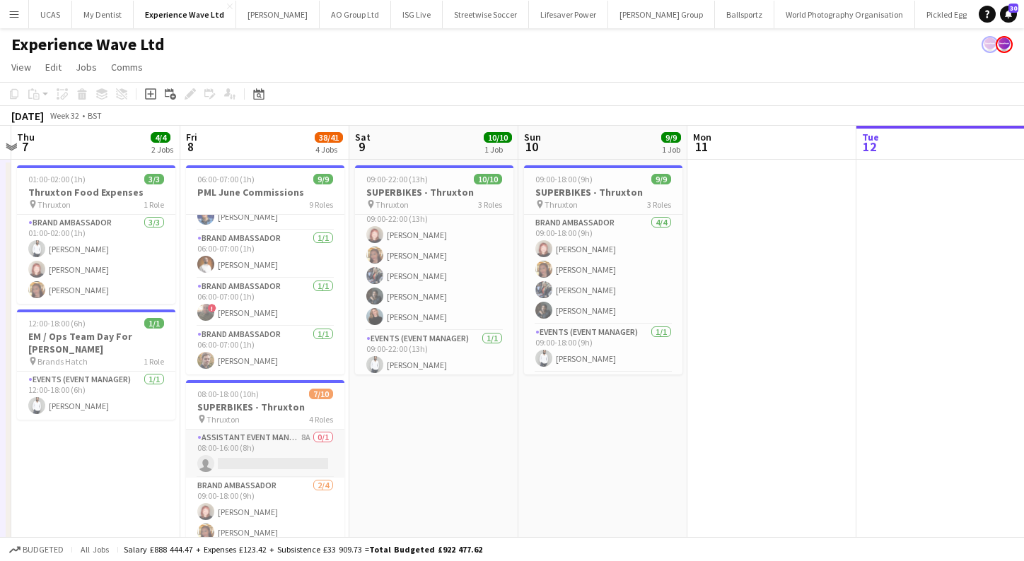
scroll to position [274, 0]
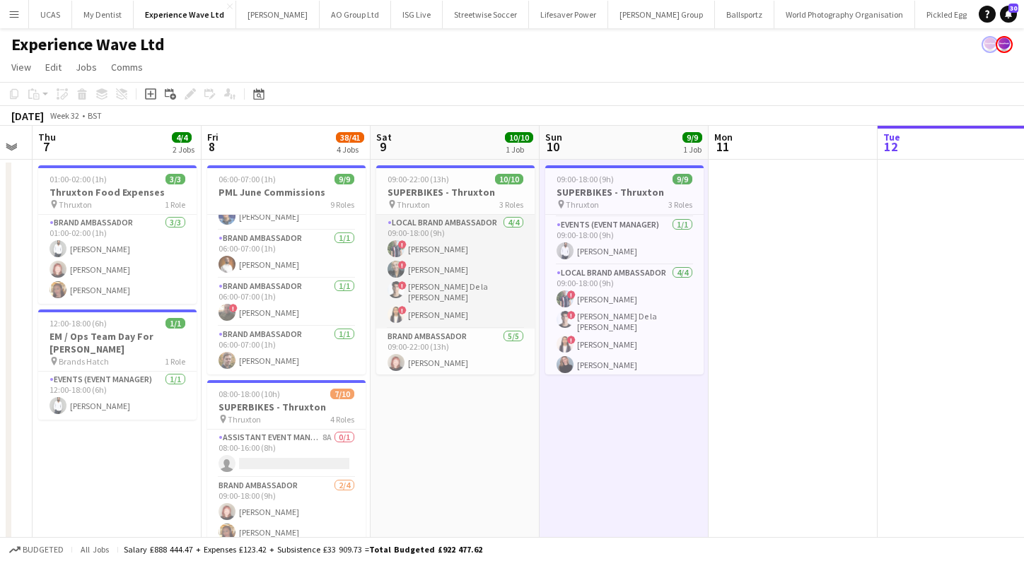
scroll to position [0, 0]
